Goal: Task Accomplishment & Management: Complete application form

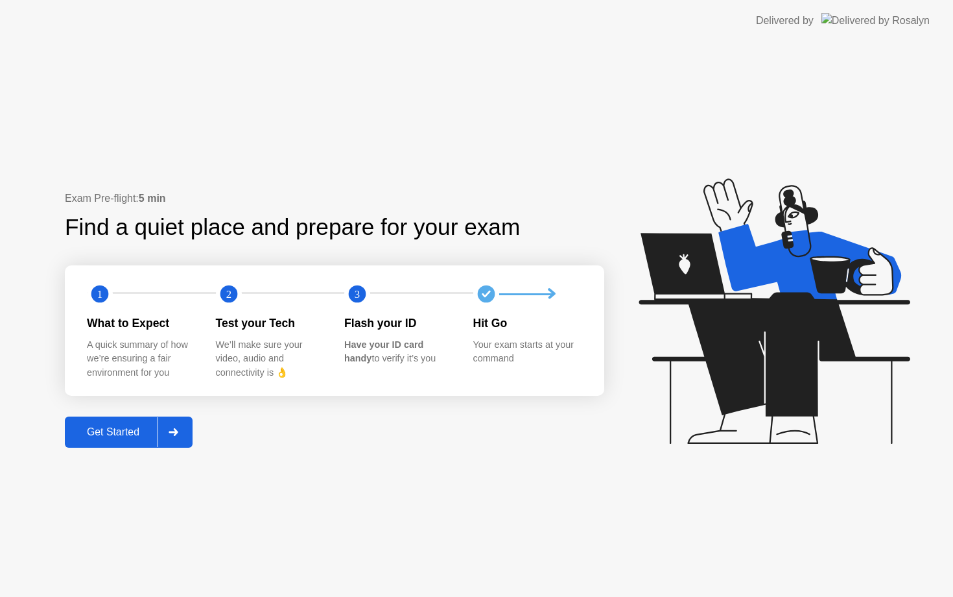
click at [129, 437] on div "Get Started" at bounding box center [113, 432] width 89 height 12
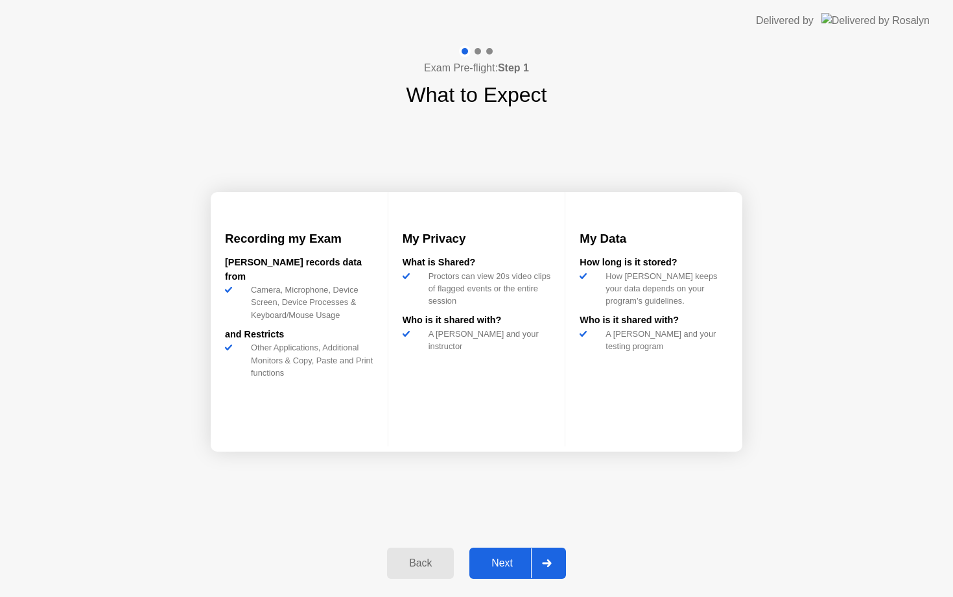
click at [493, 562] on div "Next" at bounding box center [502, 563] width 58 height 12
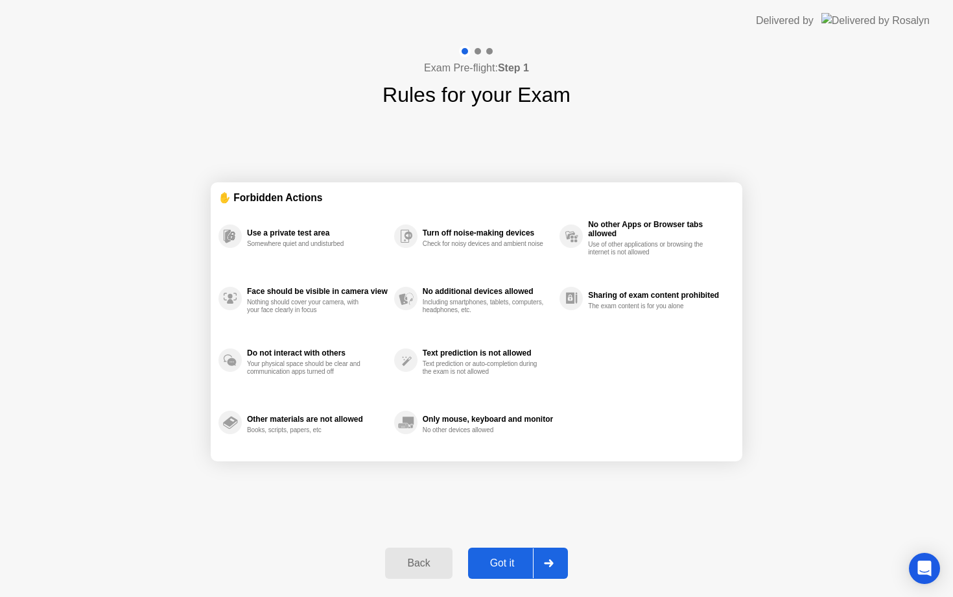
click at [501, 558] on div "Got it" at bounding box center [502, 563] width 61 height 12
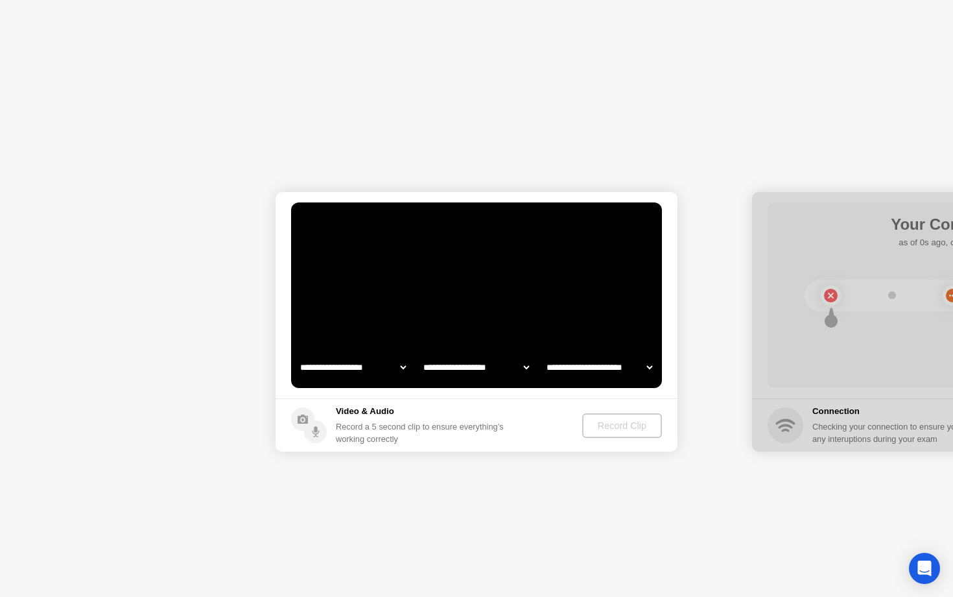
select select "**********"
select select "*******"
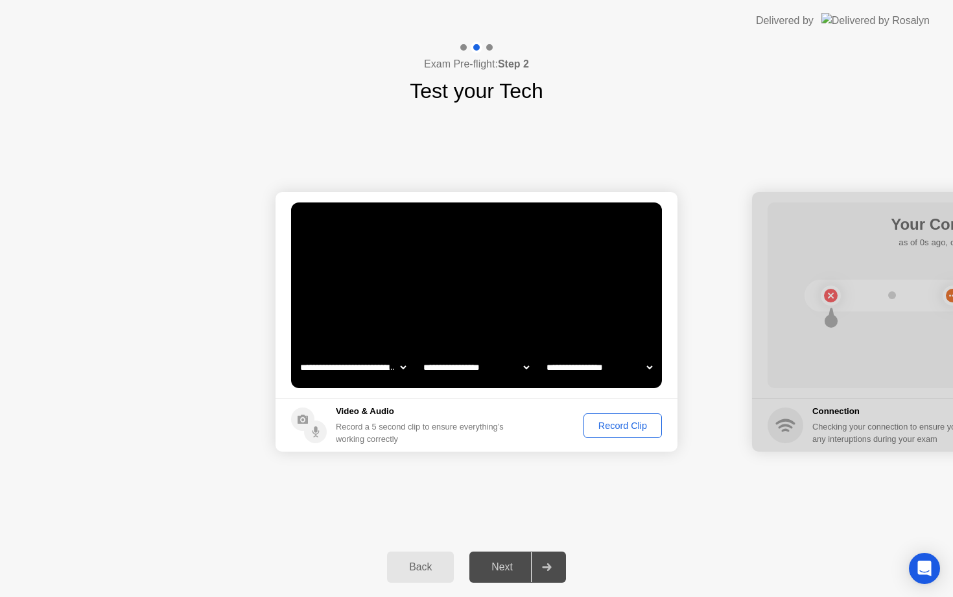
click at [617, 426] on div "Record Clip" at bounding box center [622, 425] width 69 height 10
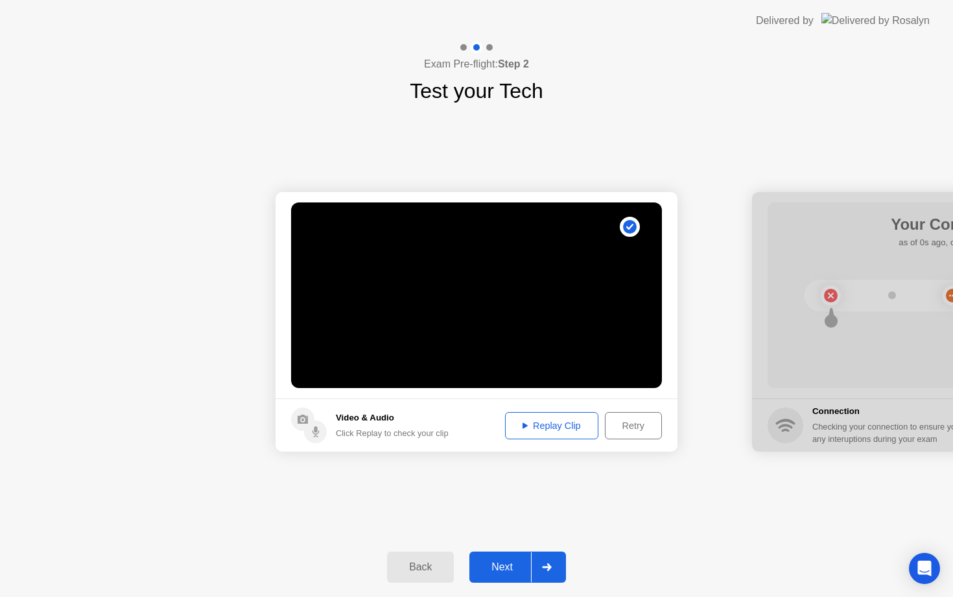
click at [511, 565] on div "Next" at bounding box center [502, 567] width 58 height 12
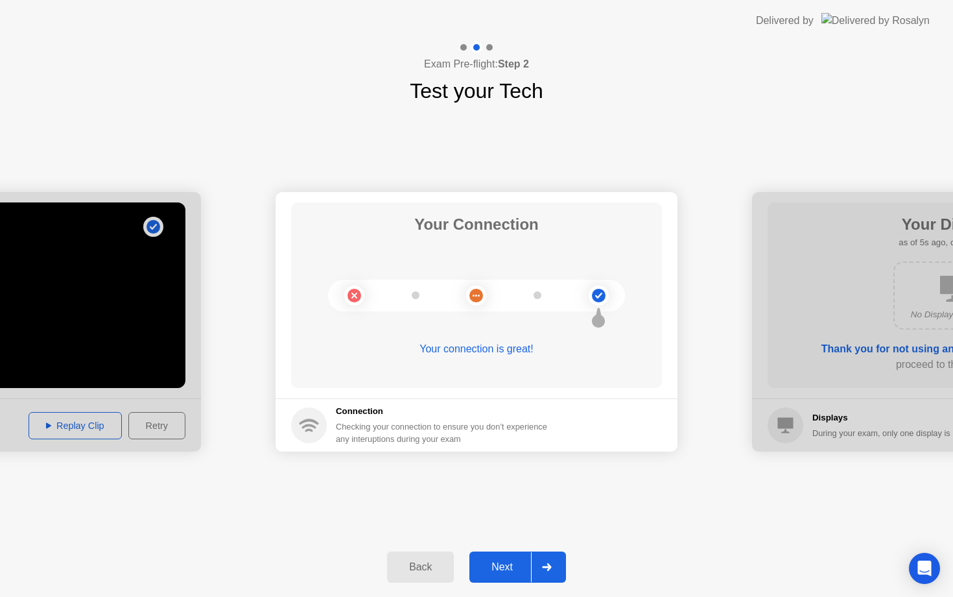
click at [500, 562] on div "Next" at bounding box center [502, 567] width 58 height 12
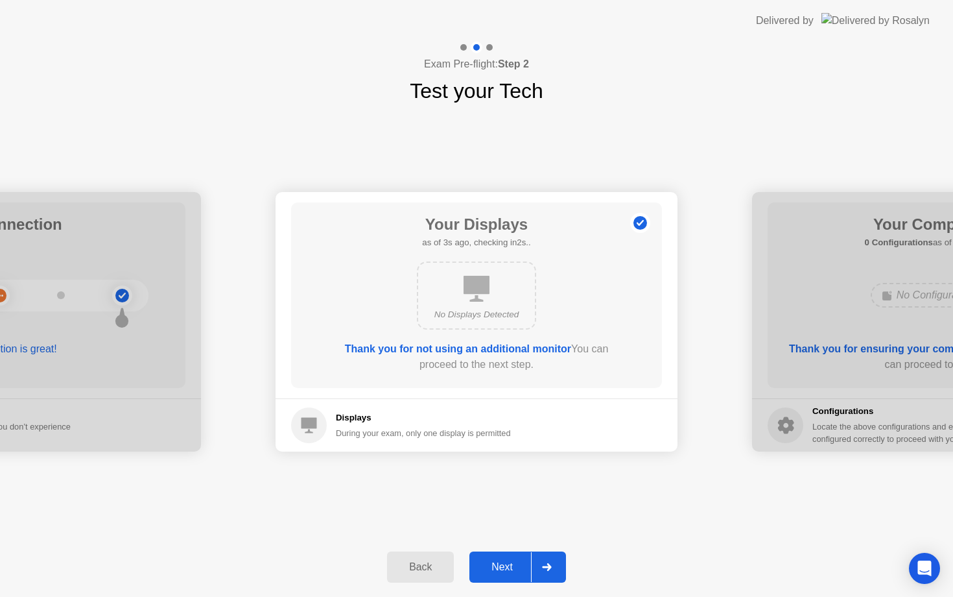
click at [500, 566] on div "Next" at bounding box center [502, 567] width 58 height 12
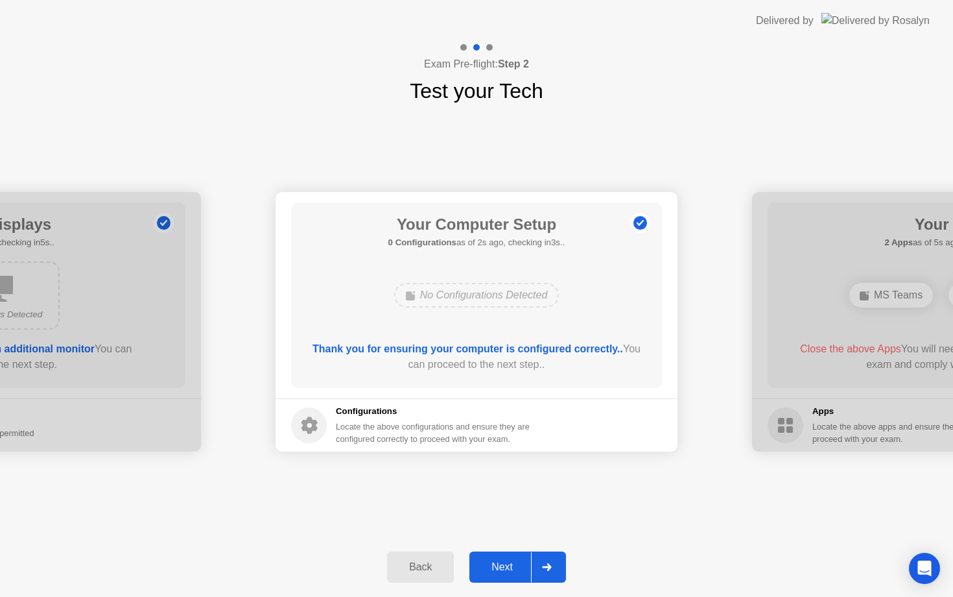
click at [495, 569] on div "Next" at bounding box center [502, 567] width 58 height 12
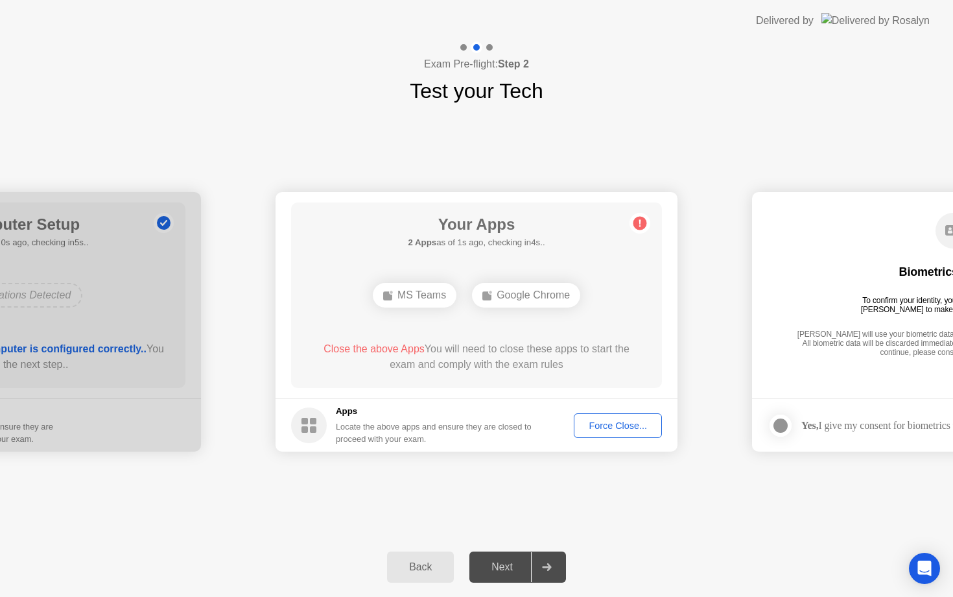
click at [606, 420] on div "Force Close..." at bounding box center [617, 425] width 79 height 10
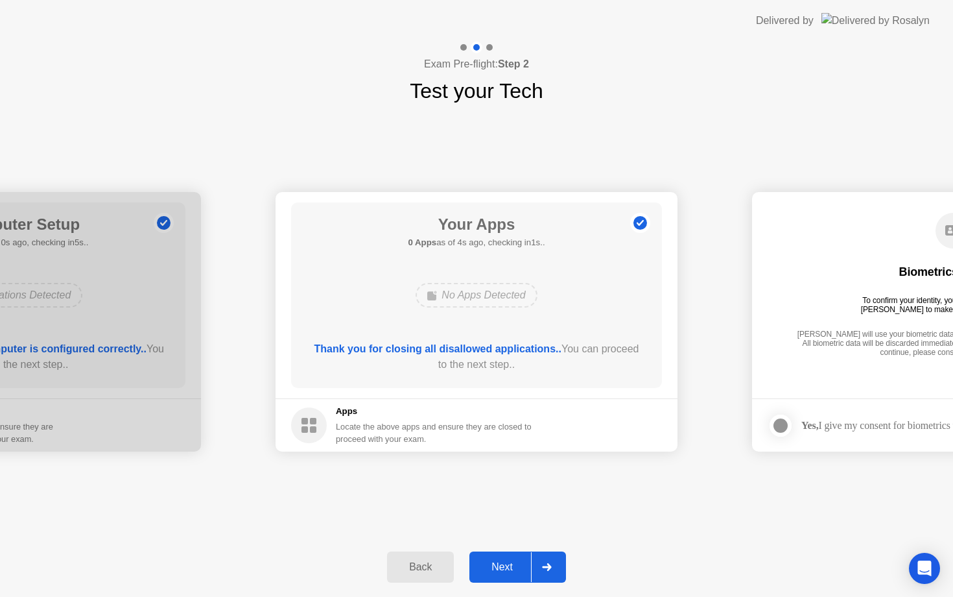
click at [497, 561] on div "Next" at bounding box center [502, 567] width 58 height 12
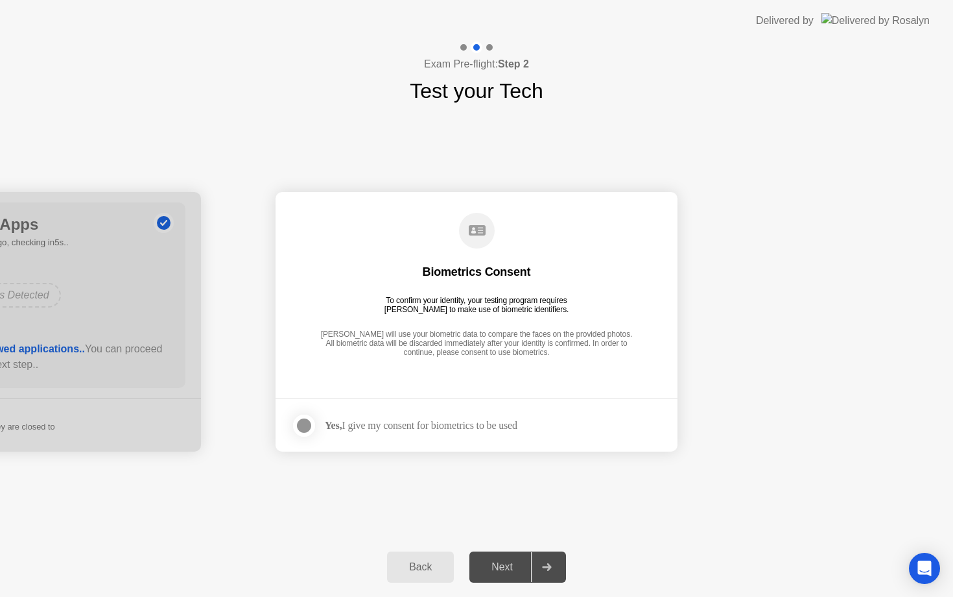
click at [414, 436] on div "Yes, I give my consent for biometrics to be used" at bounding box center [404, 425] width 226 height 26
click at [300, 427] on div at bounding box center [304, 426] width 16 height 16
click at [505, 567] on div "Next" at bounding box center [502, 567] width 58 height 12
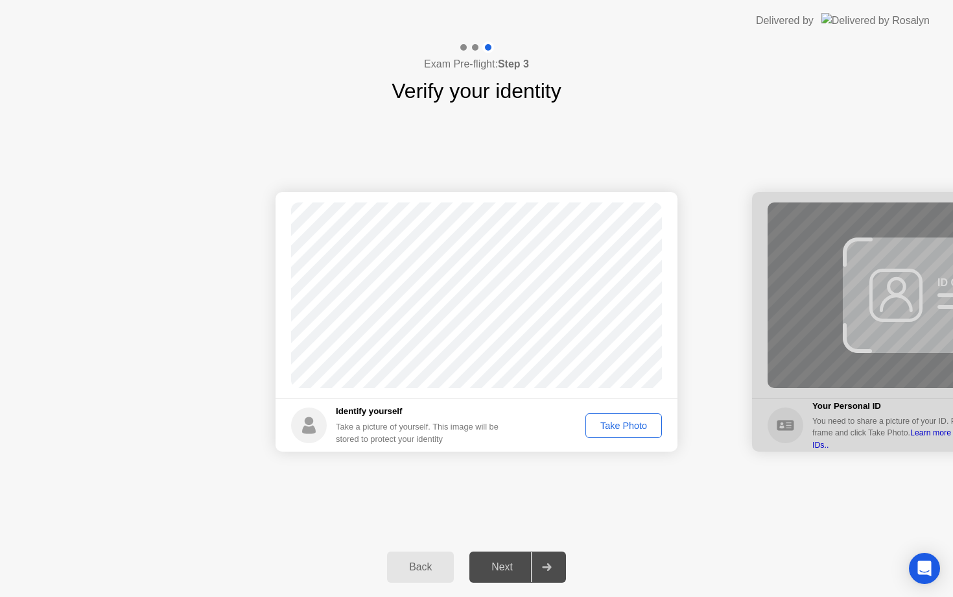
click at [619, 426] on div "Take Photo" at bounding box center [623, 425] width 67 height 10
click at [497, 573] on div "Next" at bounding box center [502, 567] width 58 height 12
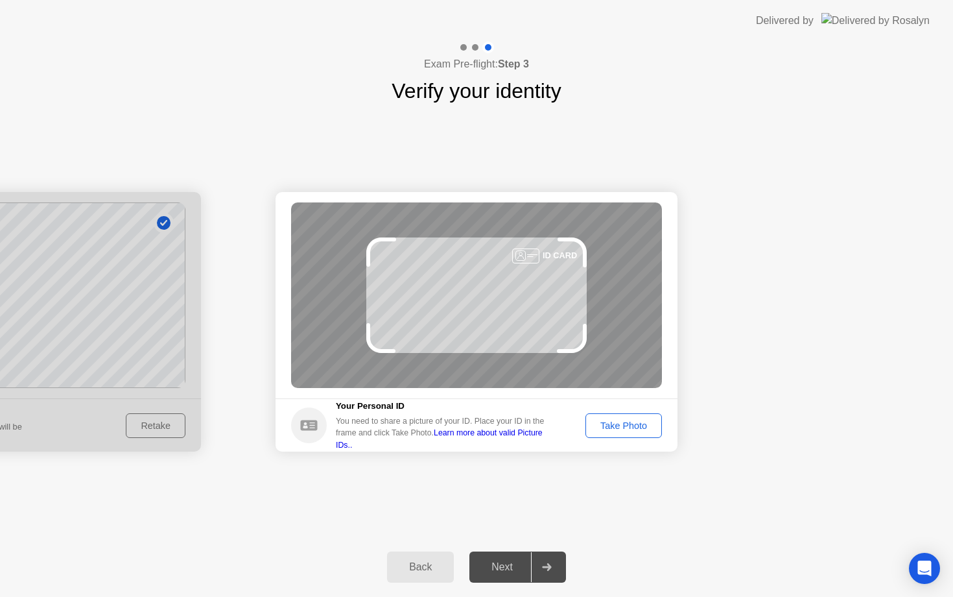
click at [638, 425] on div "Take Photo" at bounding box center [623, 425] width 67 height 10
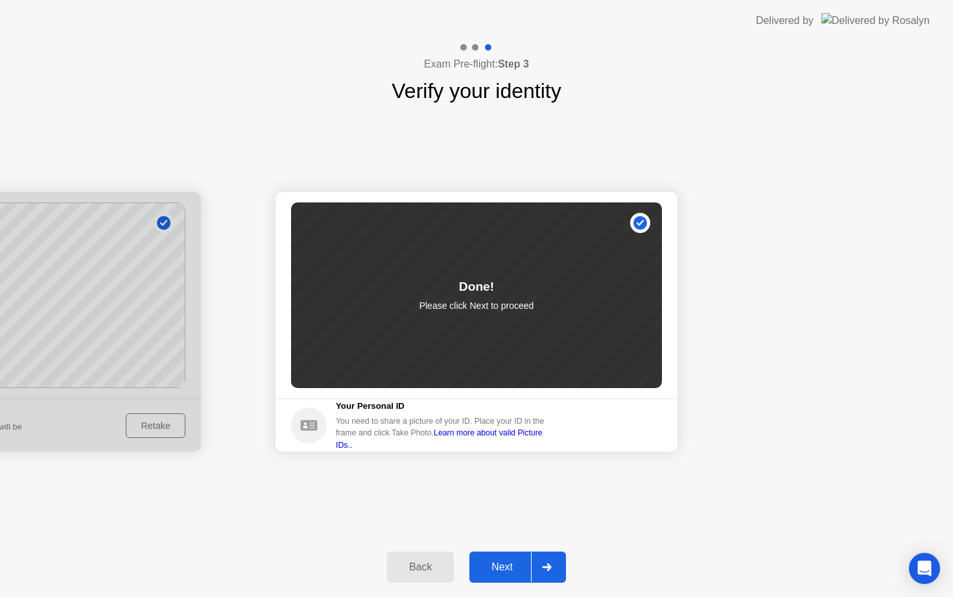
click at [510, 576] on button "Next" at bounding box center [518, 566] width 97 height 31
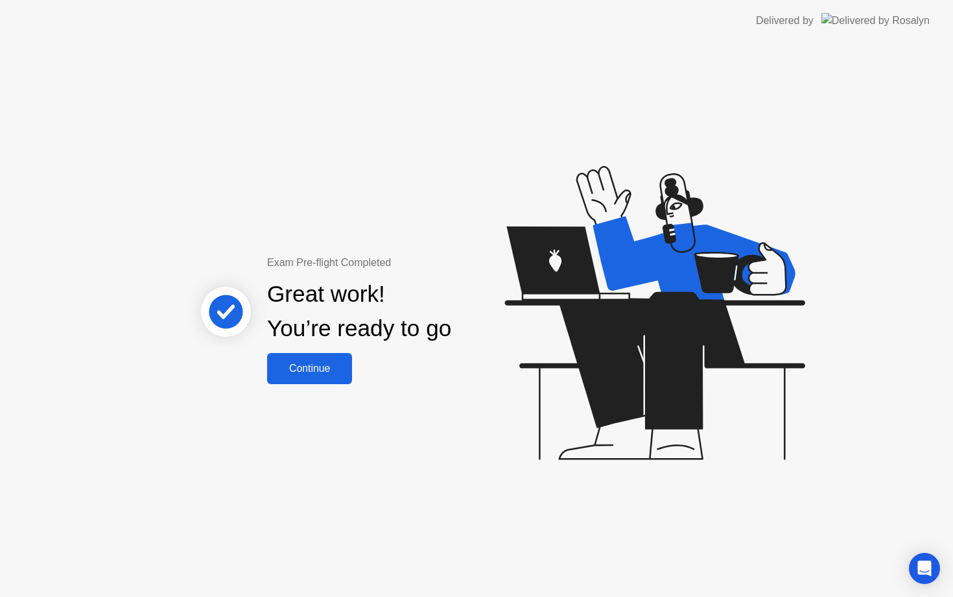
click at [302, 363] on div "Continue" at bounding box center [309, 369] width 77 height 12
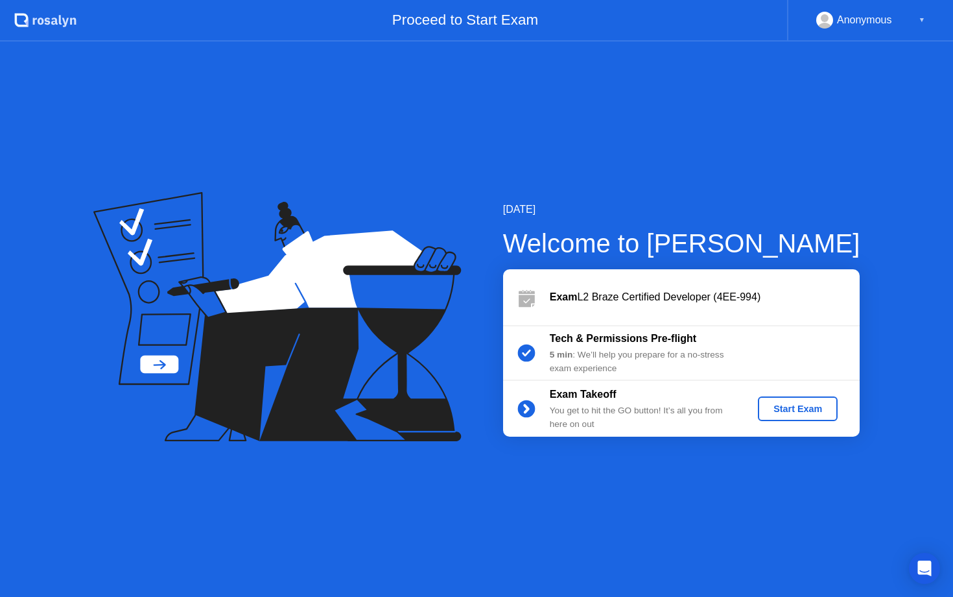
click at [796, 410] on div "Start Exam" at bounding box center [797, 408] width 69 height 10
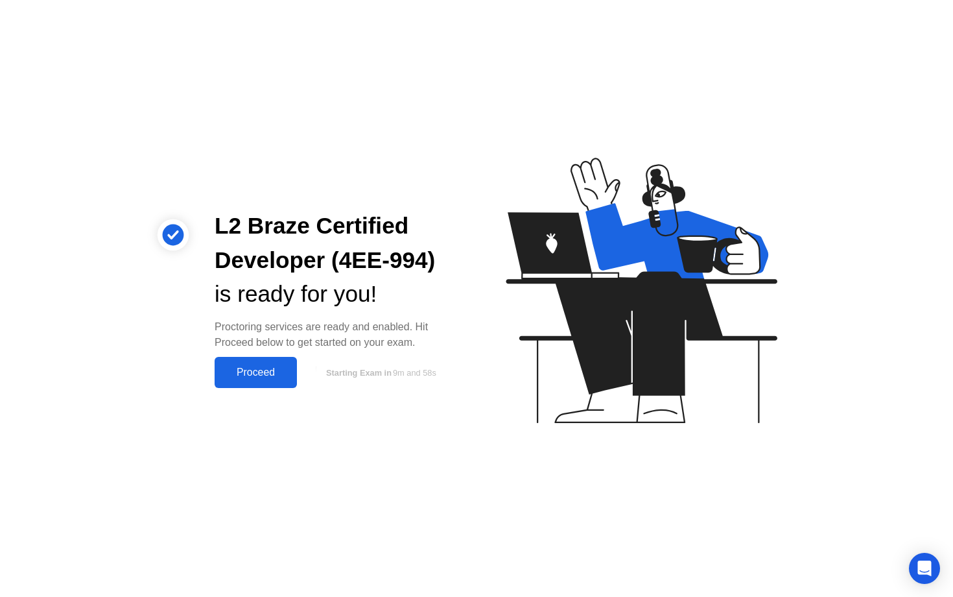
click at [251, 374] on div "Proceed" at bounding box center [256, 372] width 75 height 12
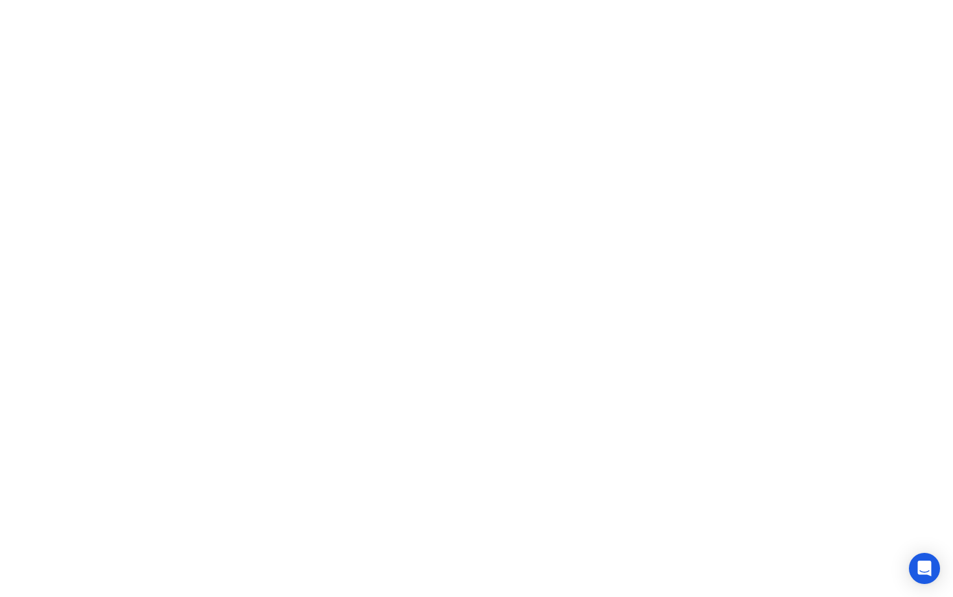
click icon
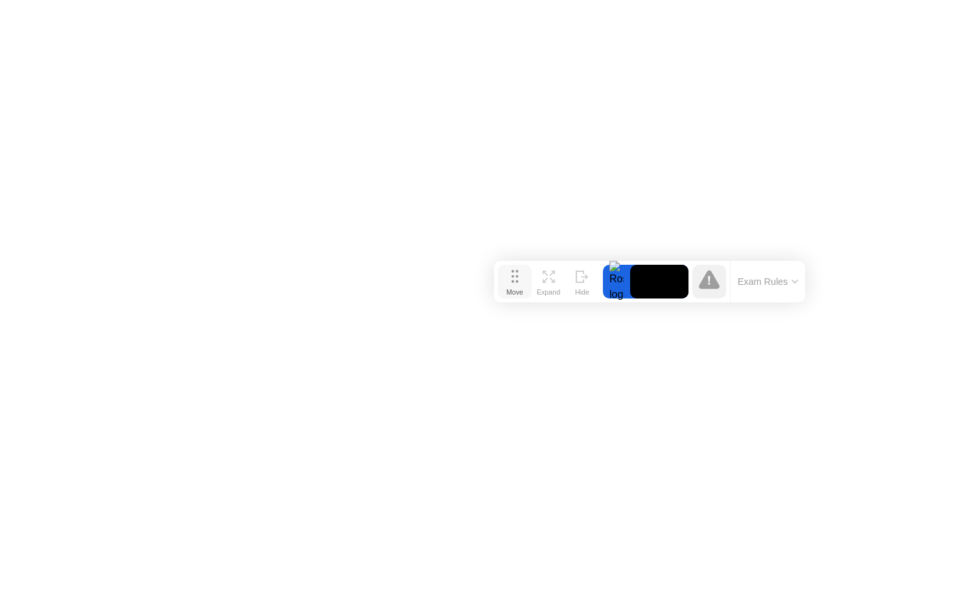
drag, startPoint x: 342, startPoint y: 576, endPoint x: 501, endPoint y: 329, distance: 293.6
click at [512, 283] on icon at bounding box center [515, 276] width 7 height 13
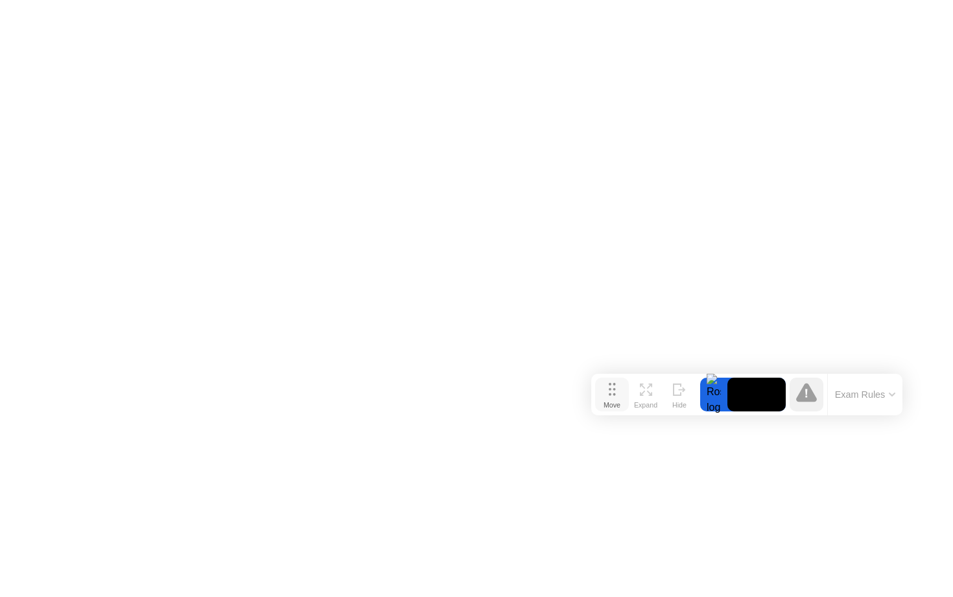
drag, startPoint x: 500, startPoint y: 320, endPoint x: 607, endPoint y: 401, distance: 133.9
click at [607, 401] on div "Move" at bounding box center [612, 405] width 17 height 8
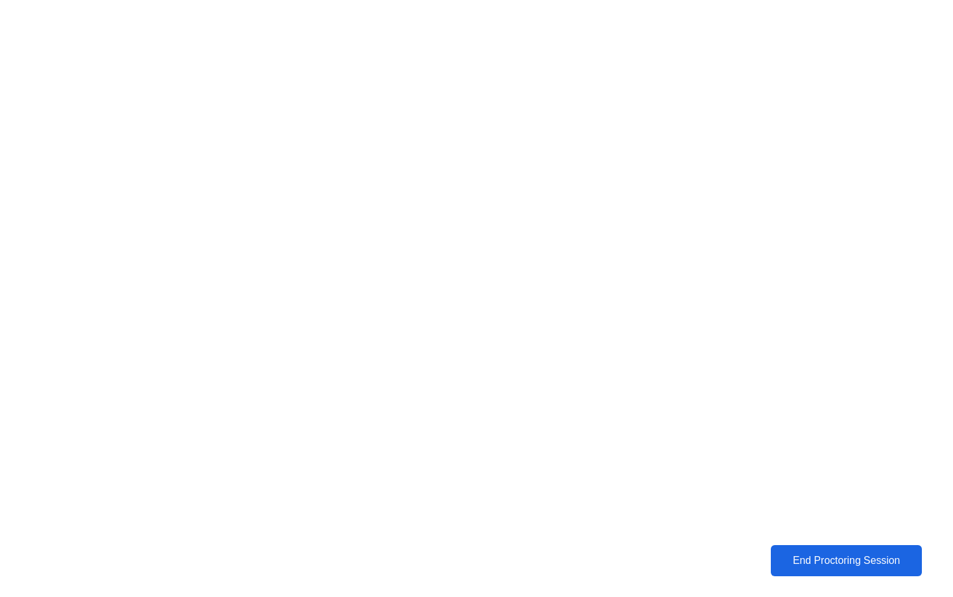
click at [854, 559] on div "End Proctoring Session" at bounding box center [846, 560] width 143 height 12
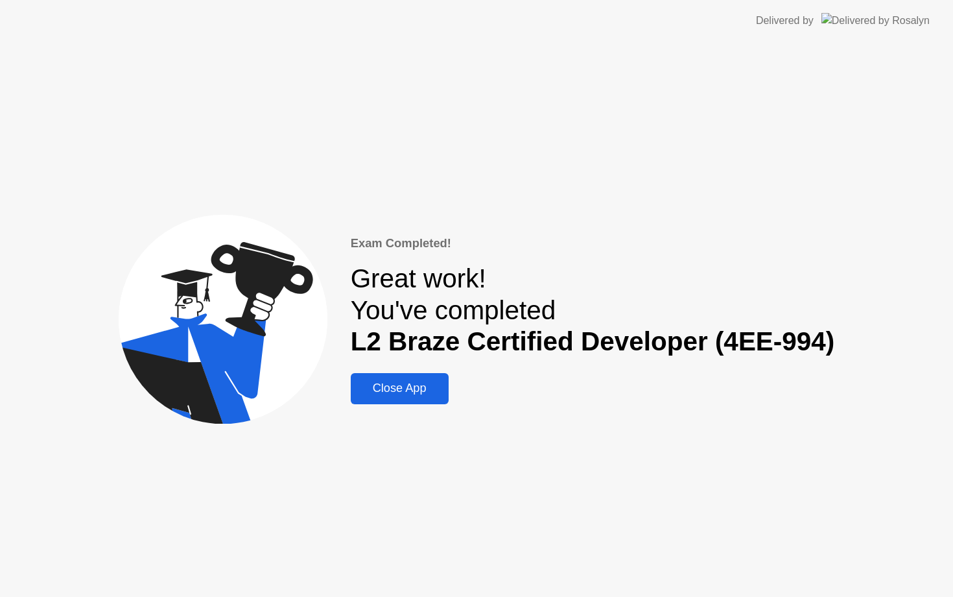
click at [407, 387] on div "Close App" at bounding box center [400, 388] width 90 height 14
